Goal: Find specific page/section: Find specific page/section

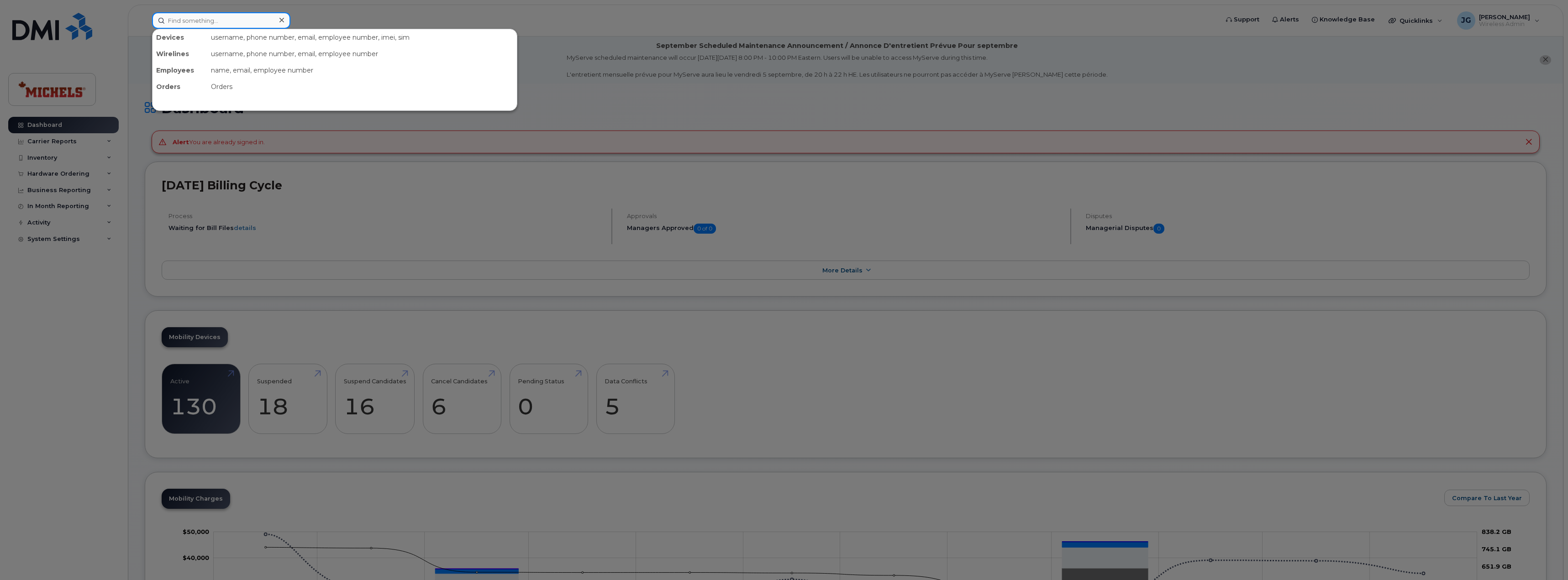
click at [220, 27] on input at bounding box center [221, 20] width 139 height 17
type input "l"
click at [214, 27] on input at bounding box center [221, 20] width 139 height 17
type input "leon"
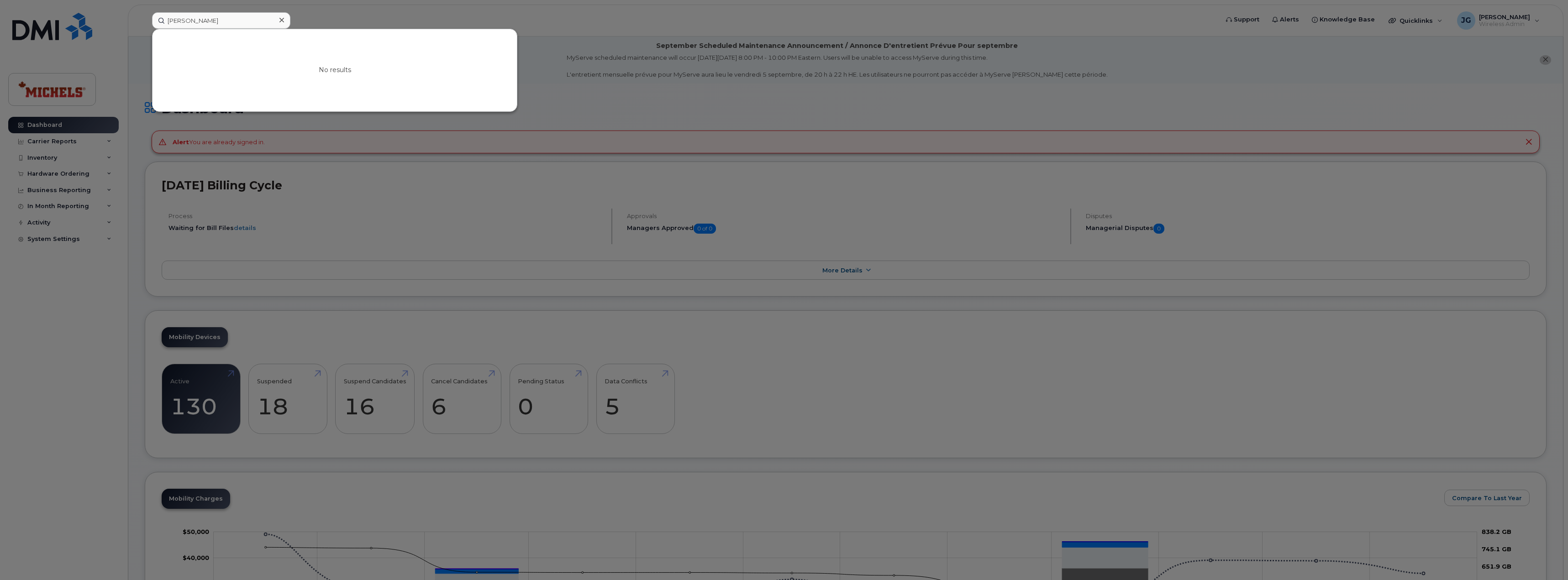
click at [538, 15] on div at bounding box center [784, 290] width 1568 height 580
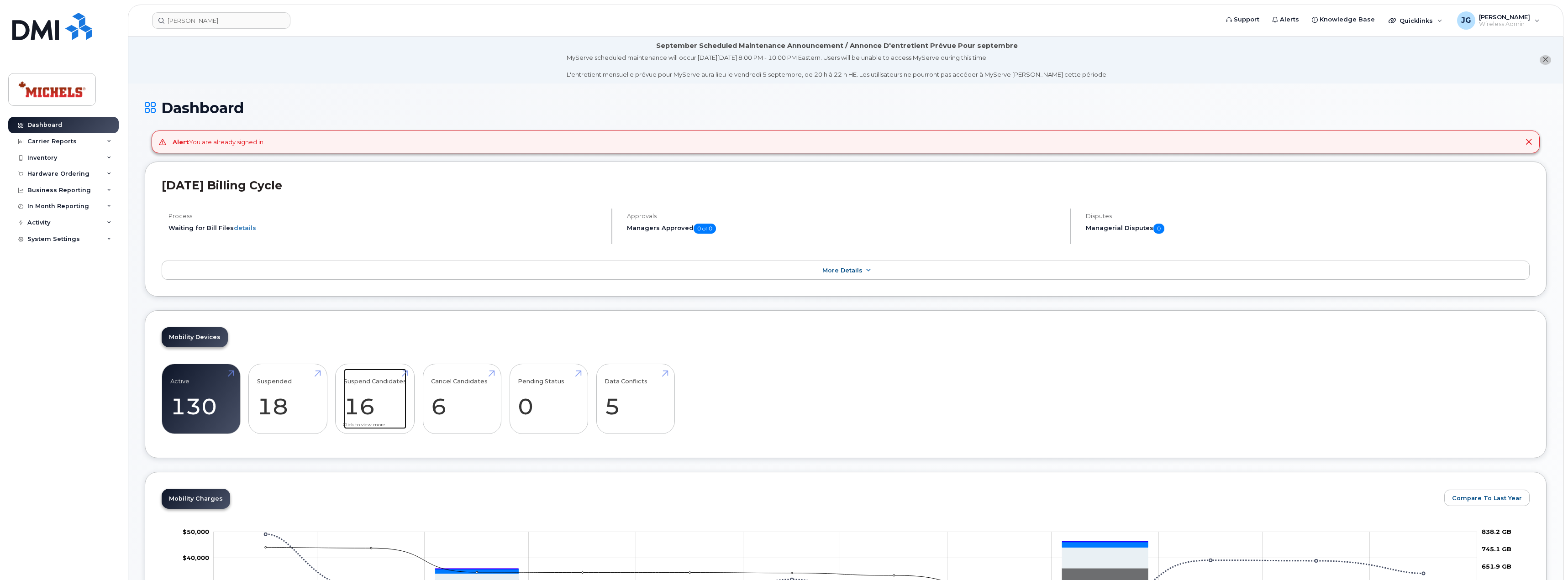
click at [367, 410] on link "Suspend Candidates 16" at bounding box center [375, 398] width 62 height 60
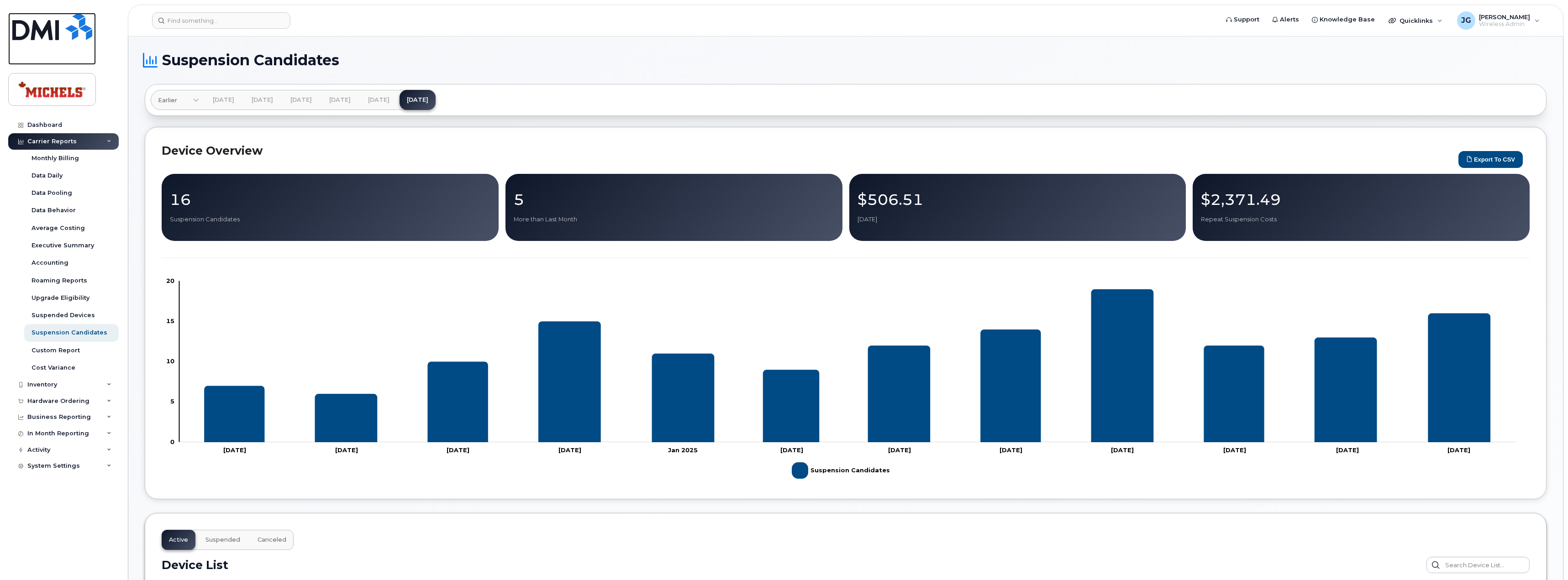
click at [44, 29] on img at bounding box center [52, 26] width 80 height 27
